Goal: Transaction & Acquisition: Purchase product/service

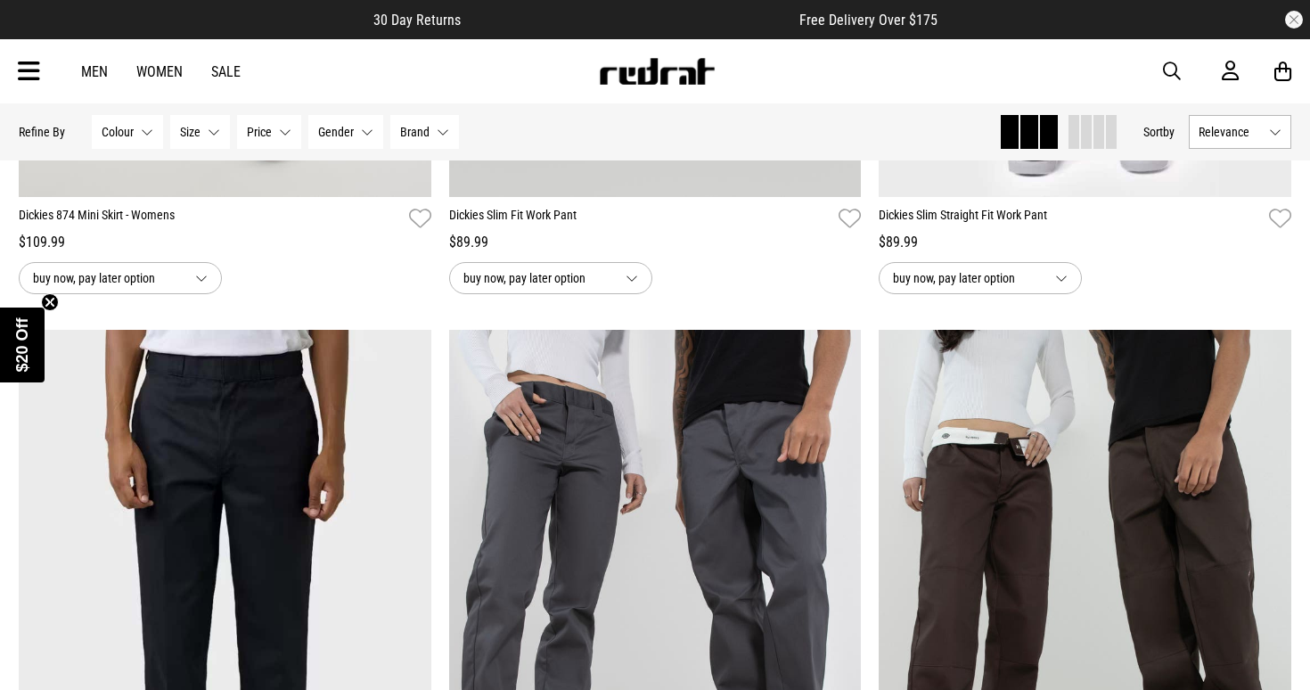
scroll to position [2312, 0]
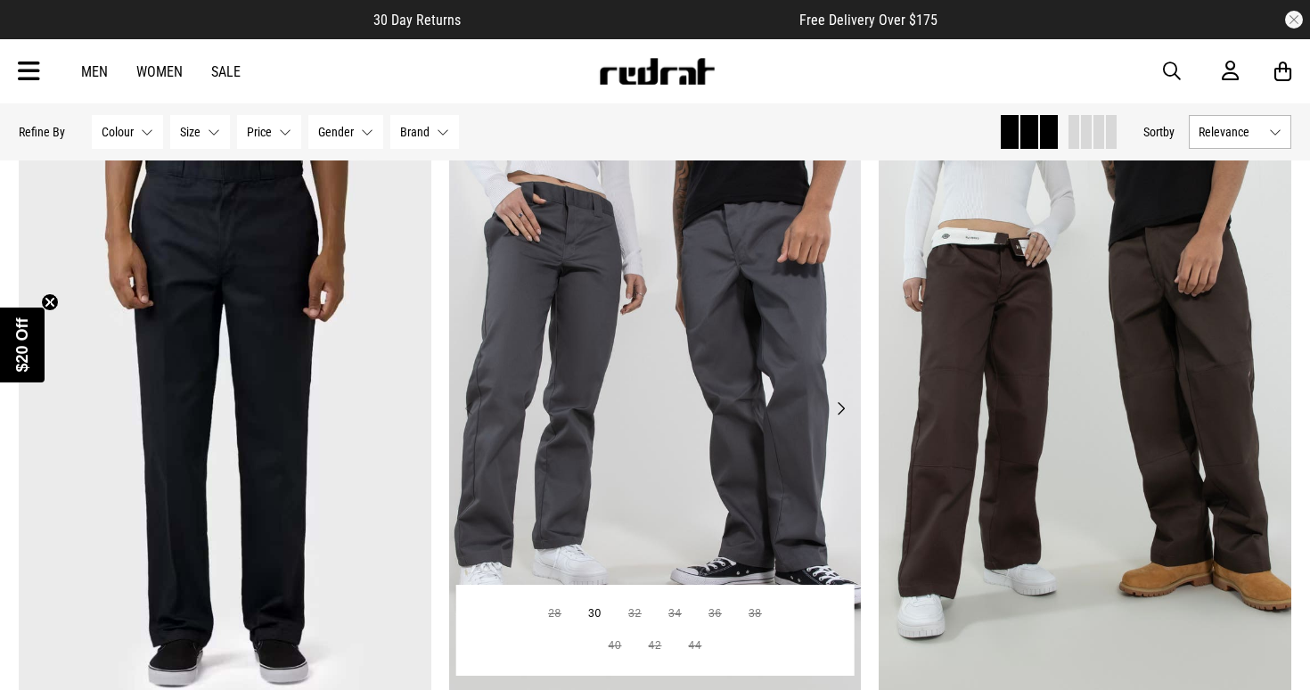
click at [561, 356] on img at bounding box center [655, 418] width 413 height 577
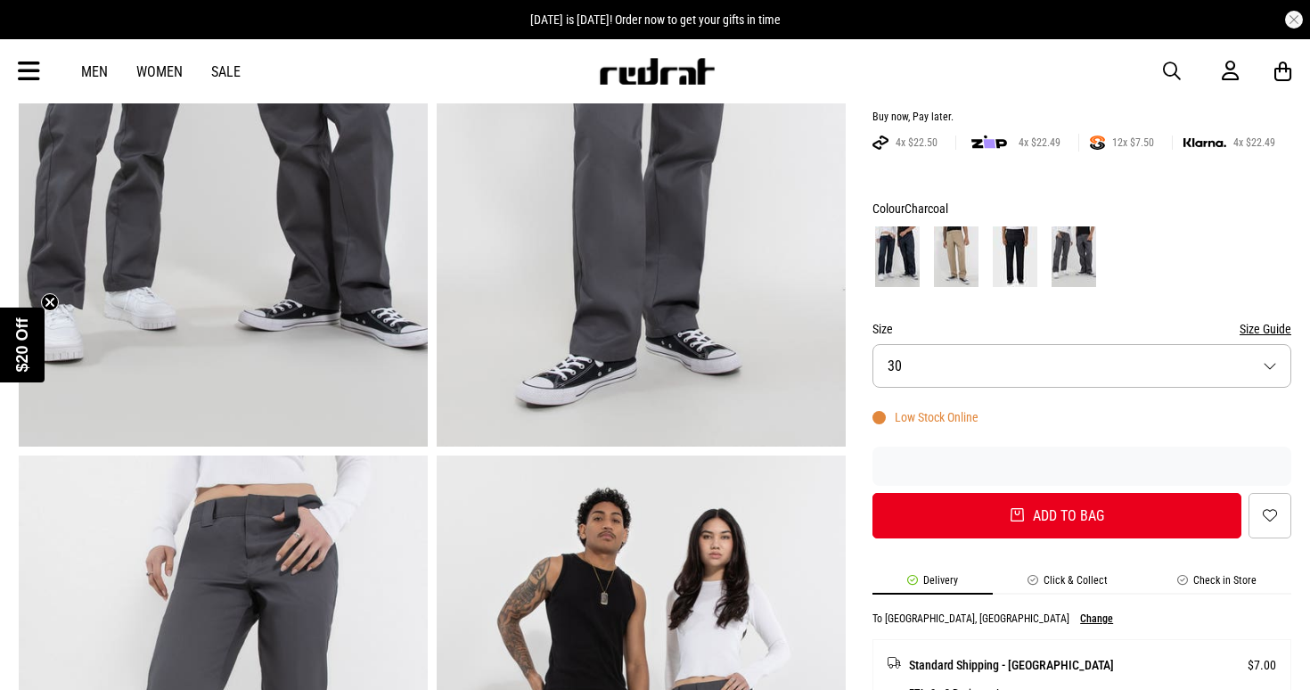
scroll to position [560, 0]
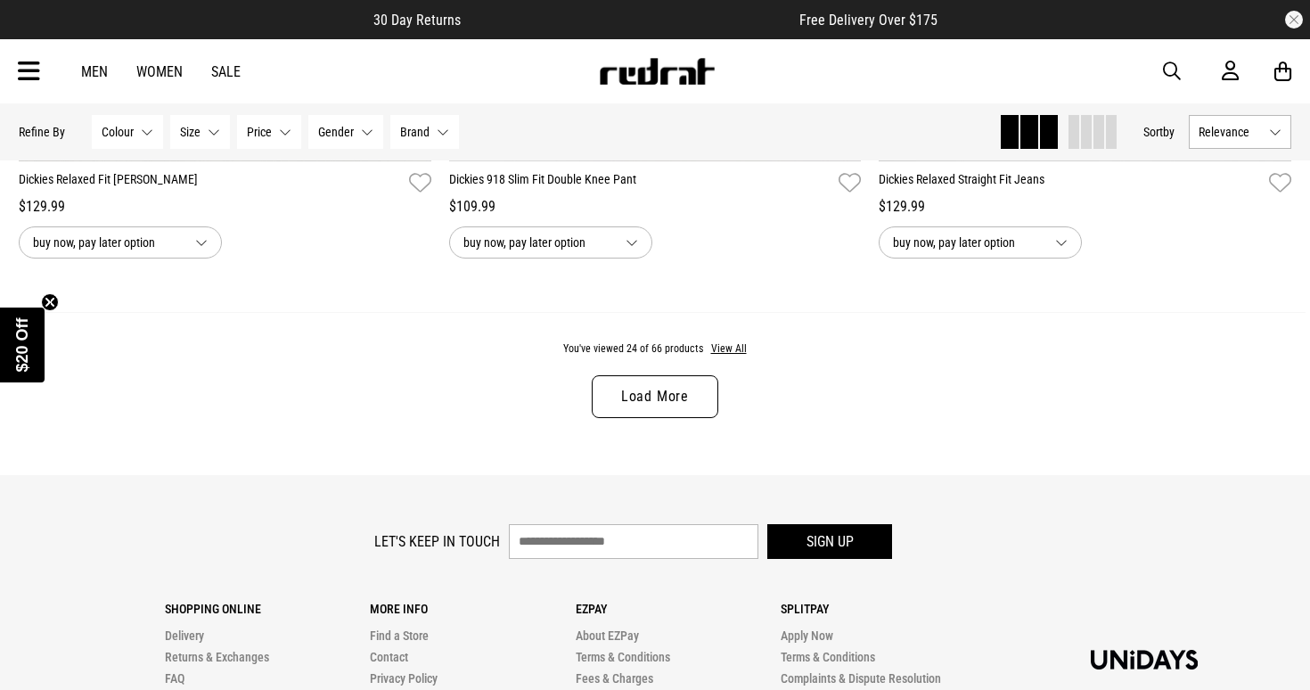
scroll to position [5724, 0]
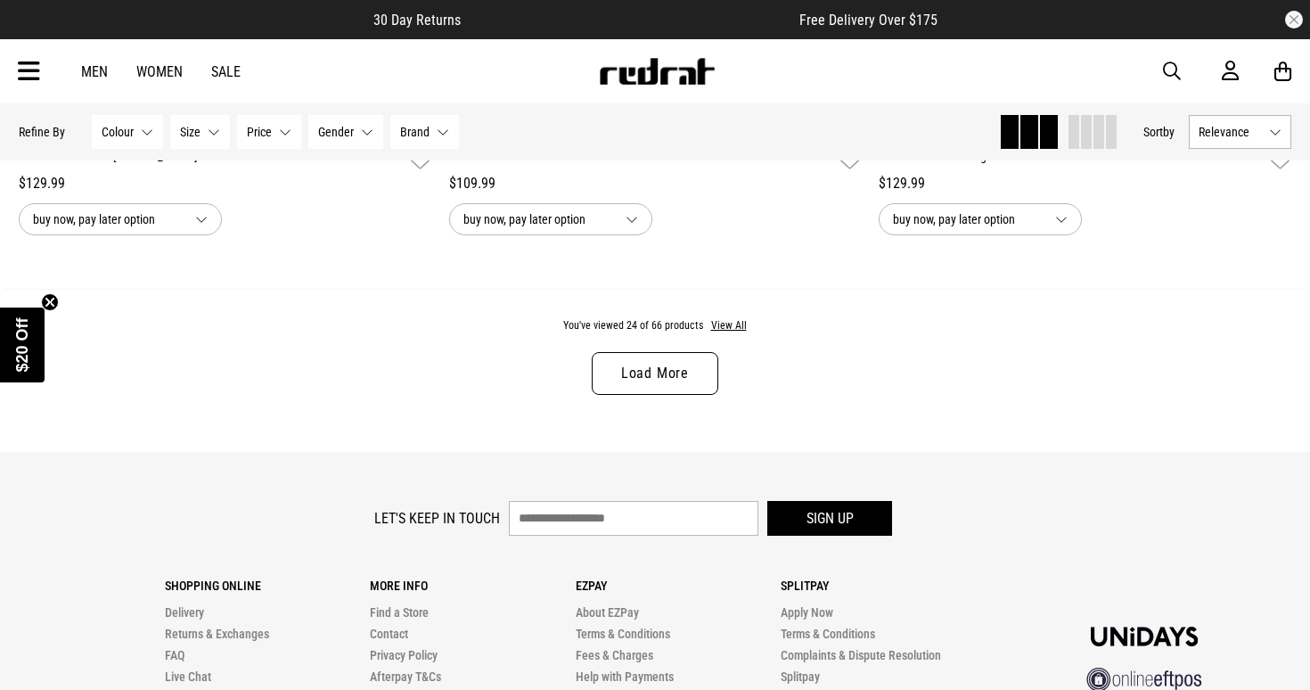
click at [605, 381] on link "Load More" at bounding box center [655, 373] width 127 height 43
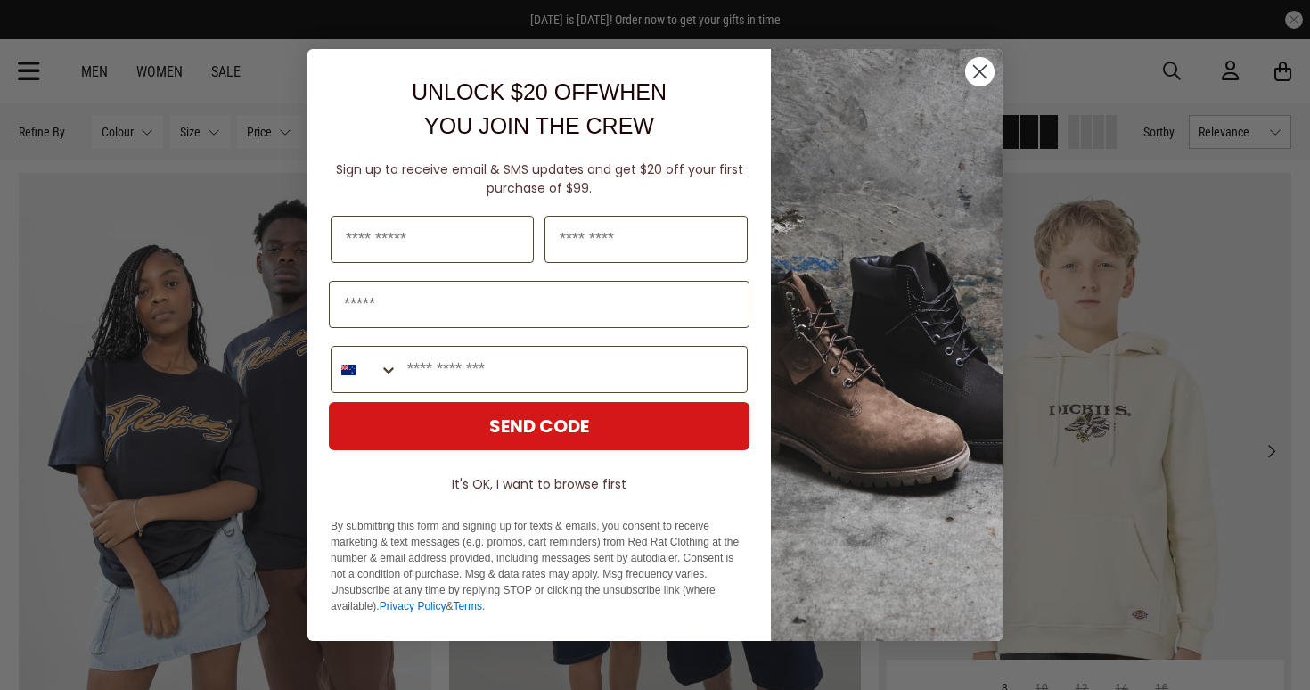
scroll to position [7238, 0]
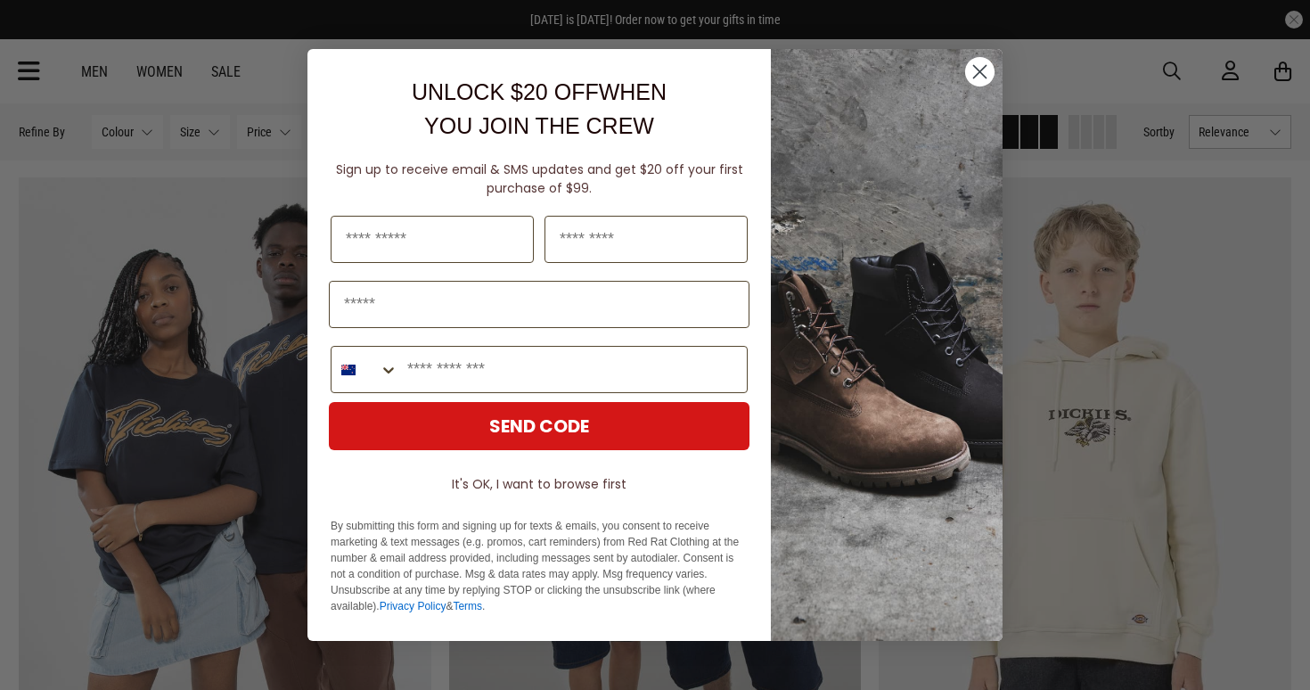
click at [961, 75] on img "POPUP Form" at bounding box center [887, 345] width 232 height 592
click at [968, 75] on circle "Close dialog" at bounding box center [979, 71] width 29 height 29
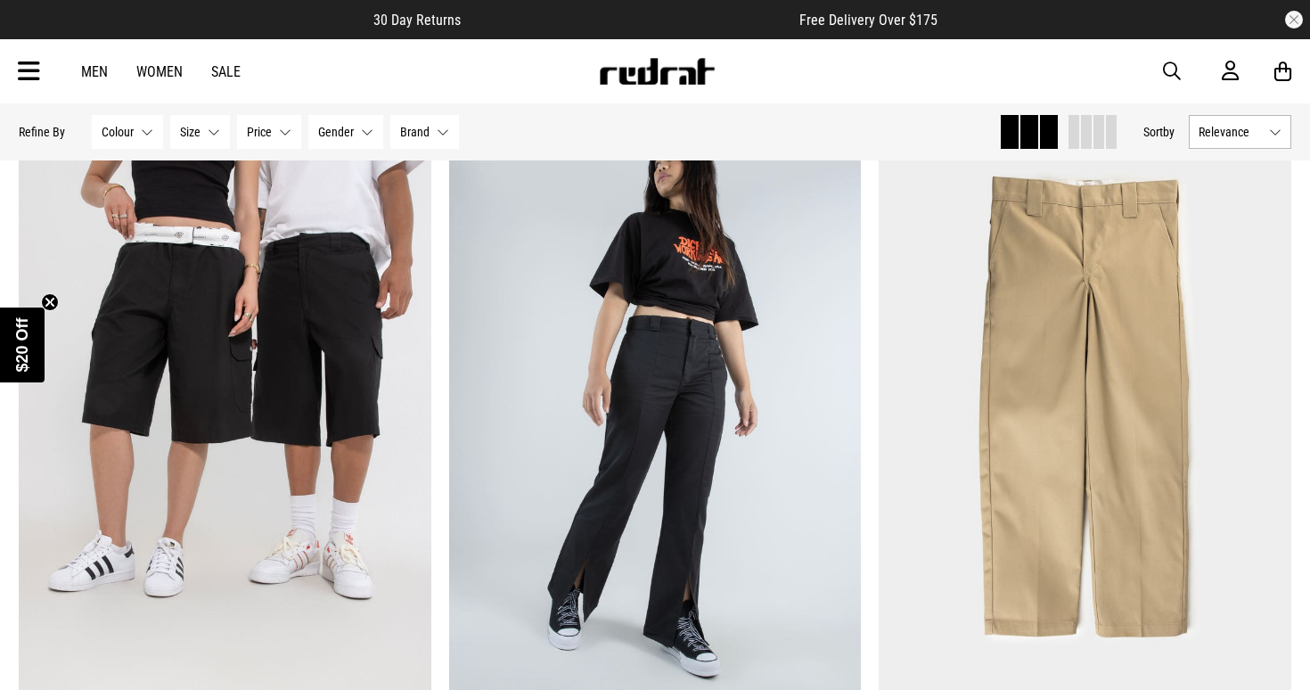
scroll to position [9423, 0]
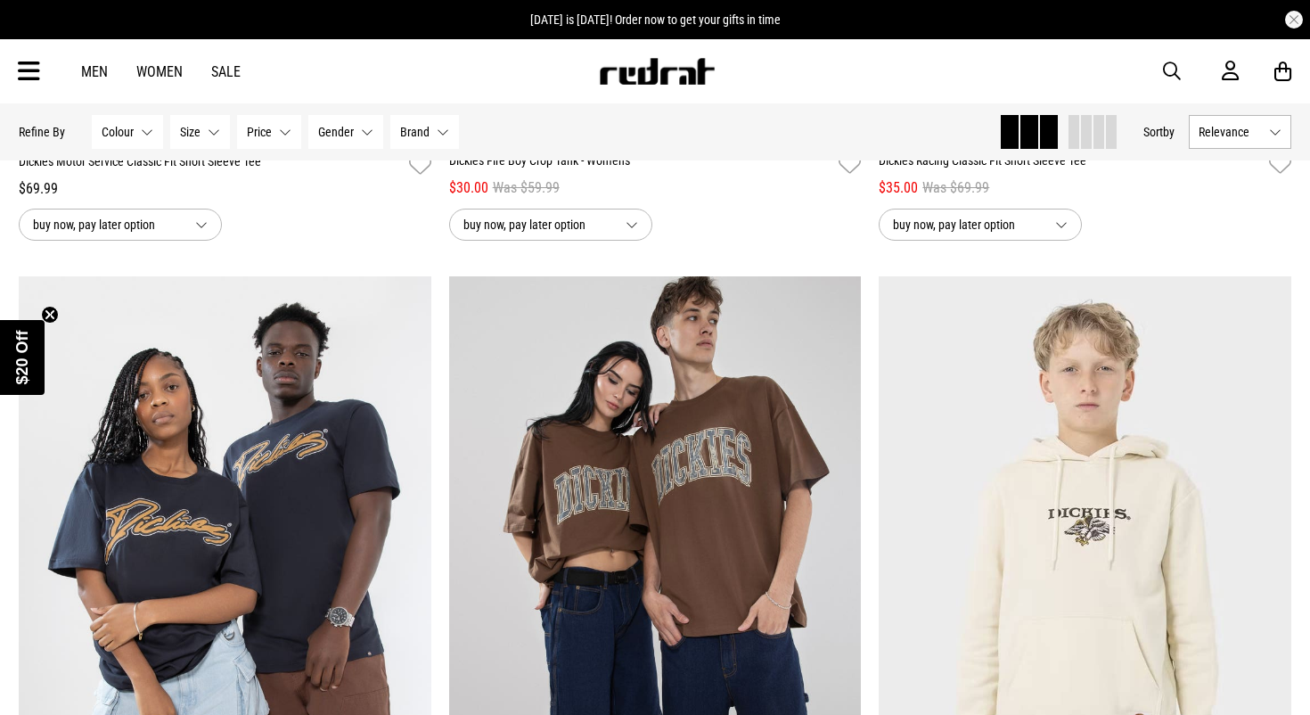
scroll to position [1557, 0]
